Goal: Navigation & Orientation: Go to known website

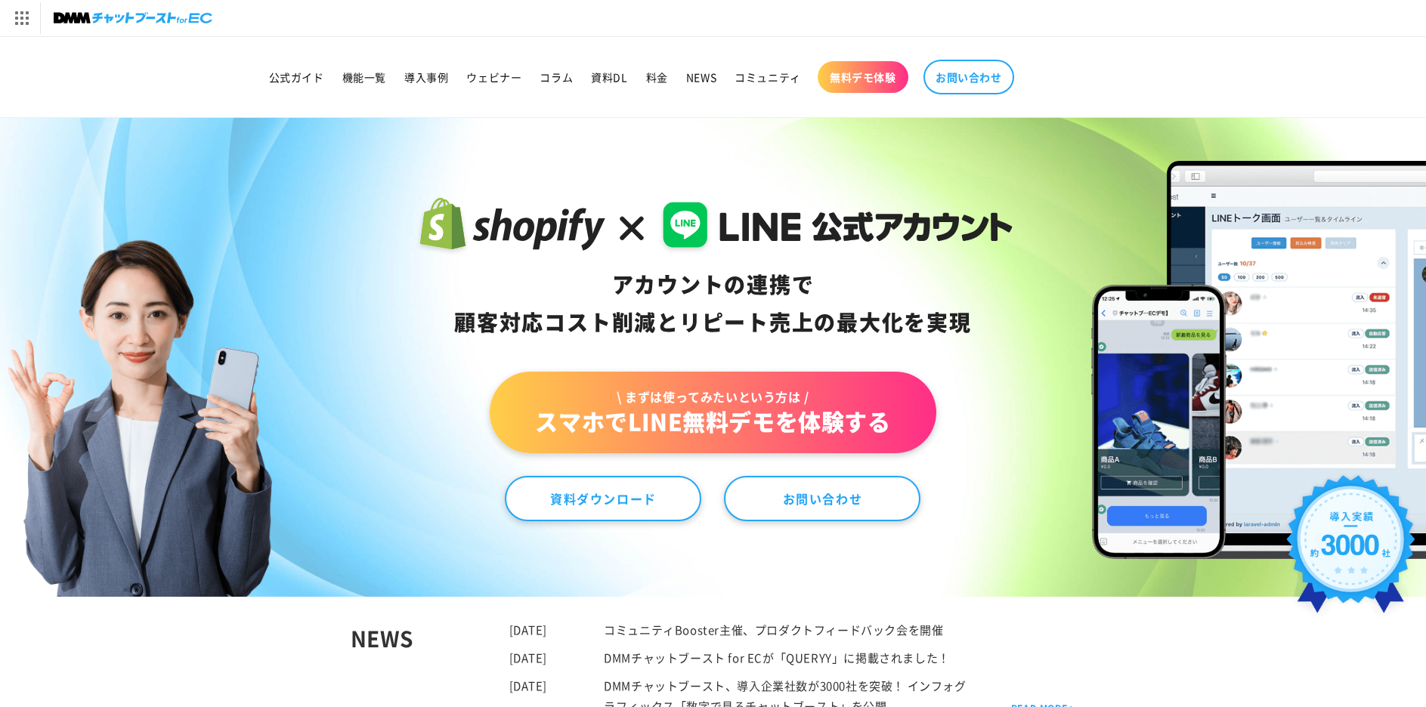
click at [196, 69] on sticky-header "公式ガイド 機能一覧 導入事例 ウェビナー コラム 資料DL 料金 NEWS コミュニティ 無料デモ体験 NEWS" at bounding box center [713, 77] width 1426 height 81
